Goal: Transaction & Acquisition: Download file/media

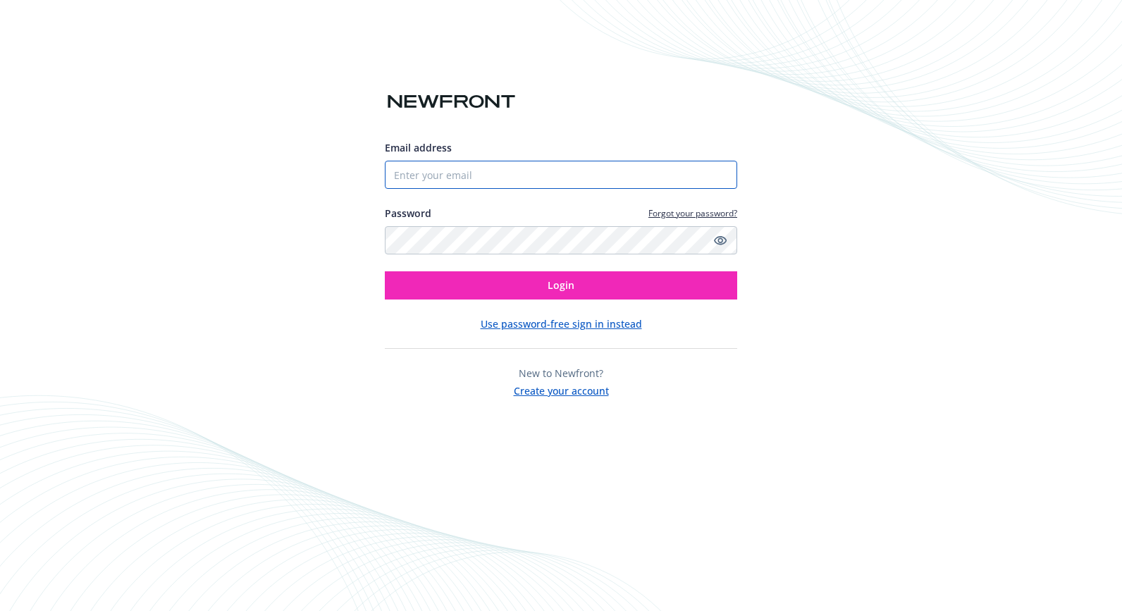
click at [469, 176] on input "Email address" at bounding box center [561, 175] width 352 height 28
type input "[EMAIL_ADDRESS][DOMAIN_NAME]"
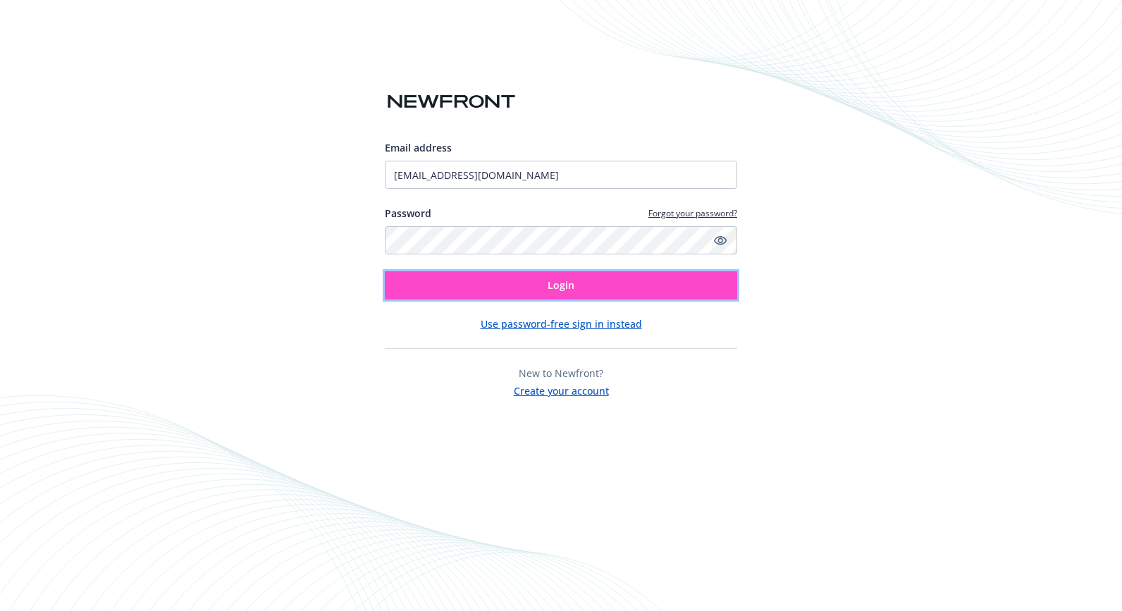
click at [517, 288] on button "Login" at bounding box center [561, 285] width 352 height 28
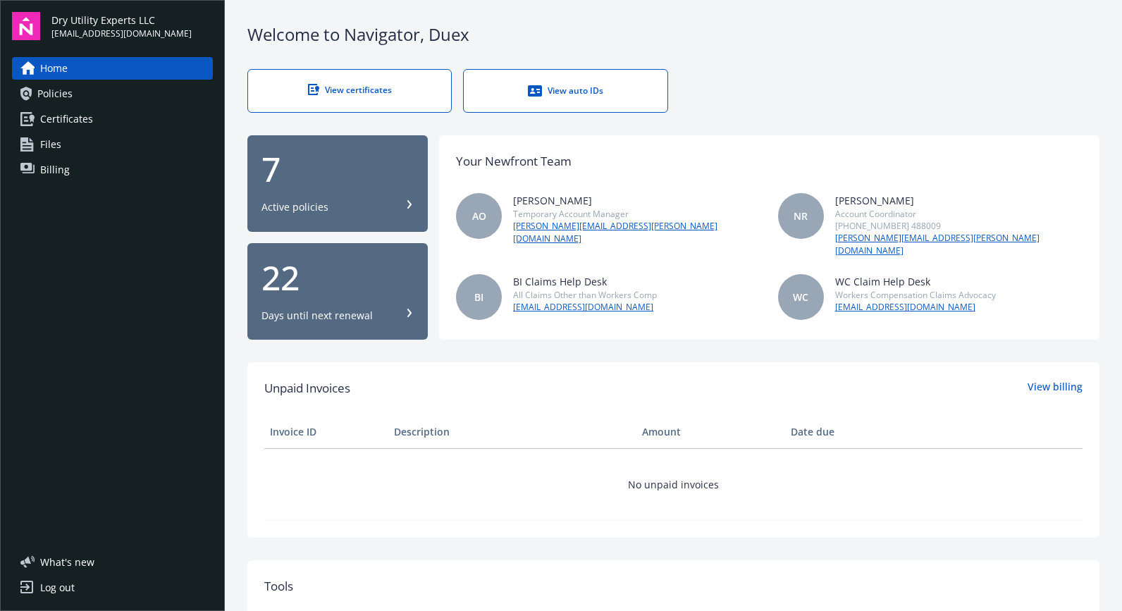
click at [410, 104] on link "View certificates" at bounding box center [349, 91] width 204 height 44
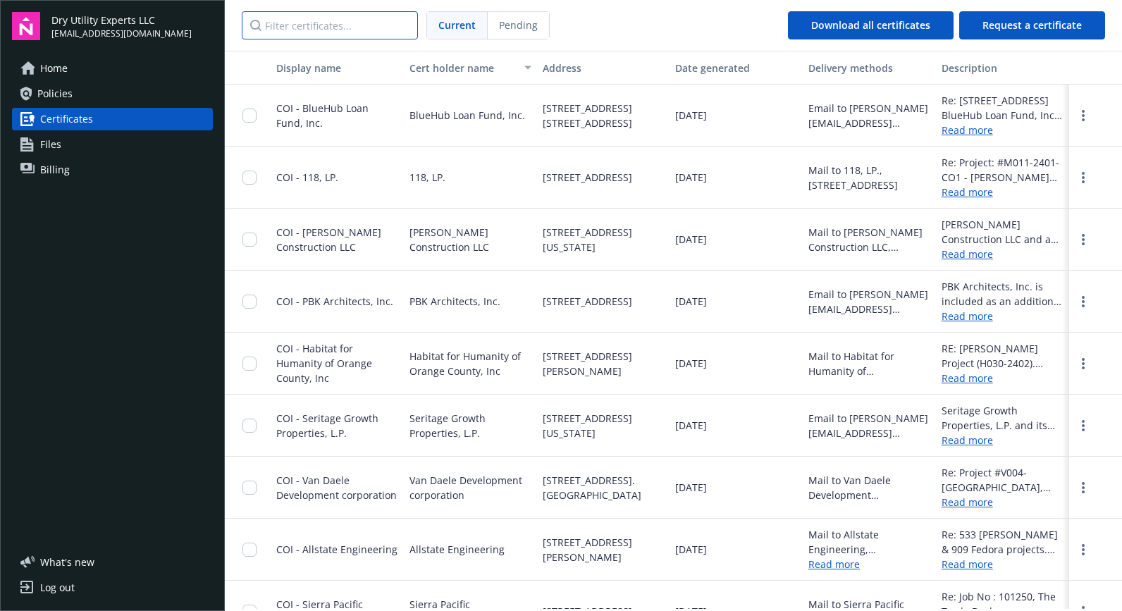
click at [314, 31] on input "Filter certificates..." at bounding box center [330, 25] width 176 height 28
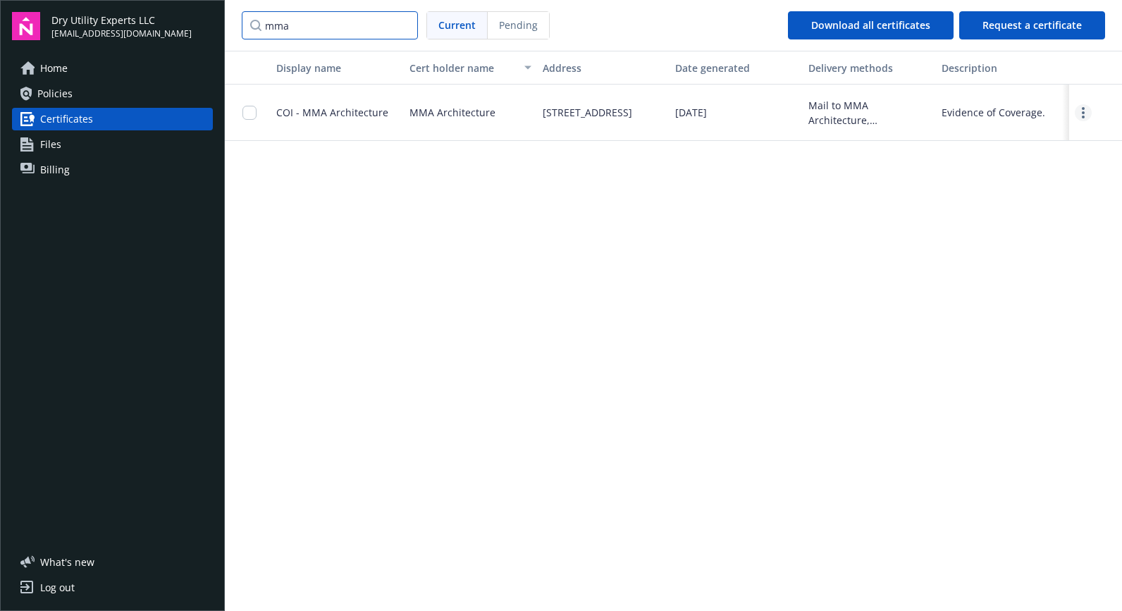
type input "mma"
click at [1082, 114] on icon "more" at bounding box center [1083, 112] width 3 height 11
click at [1048, 144] on link "Download" at bounding box center [1044, 142] width 92 height 28
